Goal: Task Accomplishment & Management: Manage account settings

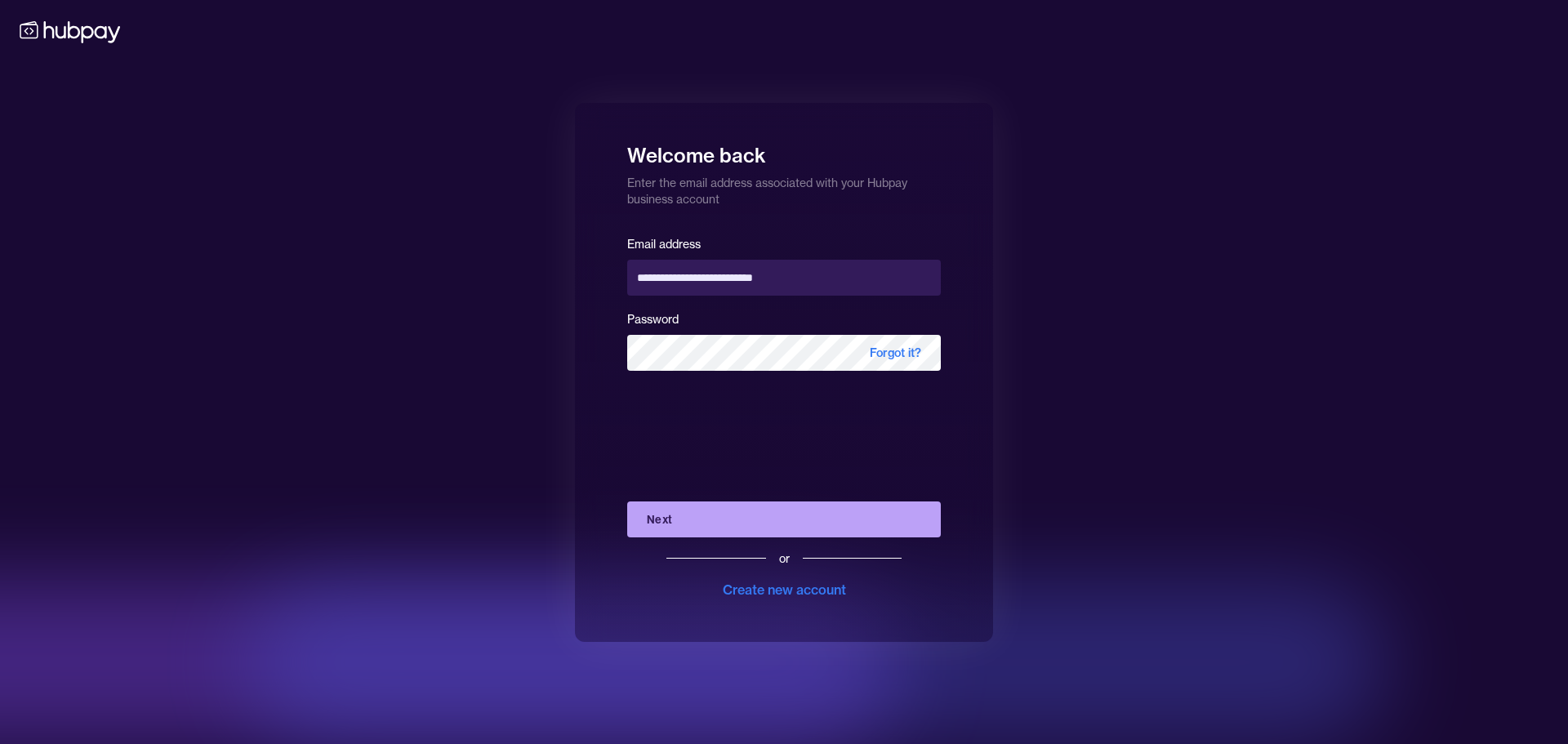
click at [1109, 230] on div "**********" at bounding box center [784, 372] width 1568 height 744
click at [323, 240] on div "**********" at bounding box center [784, 372] width 1568 height 744
